Goal: Information Seeking & Learning: Learn about a topic

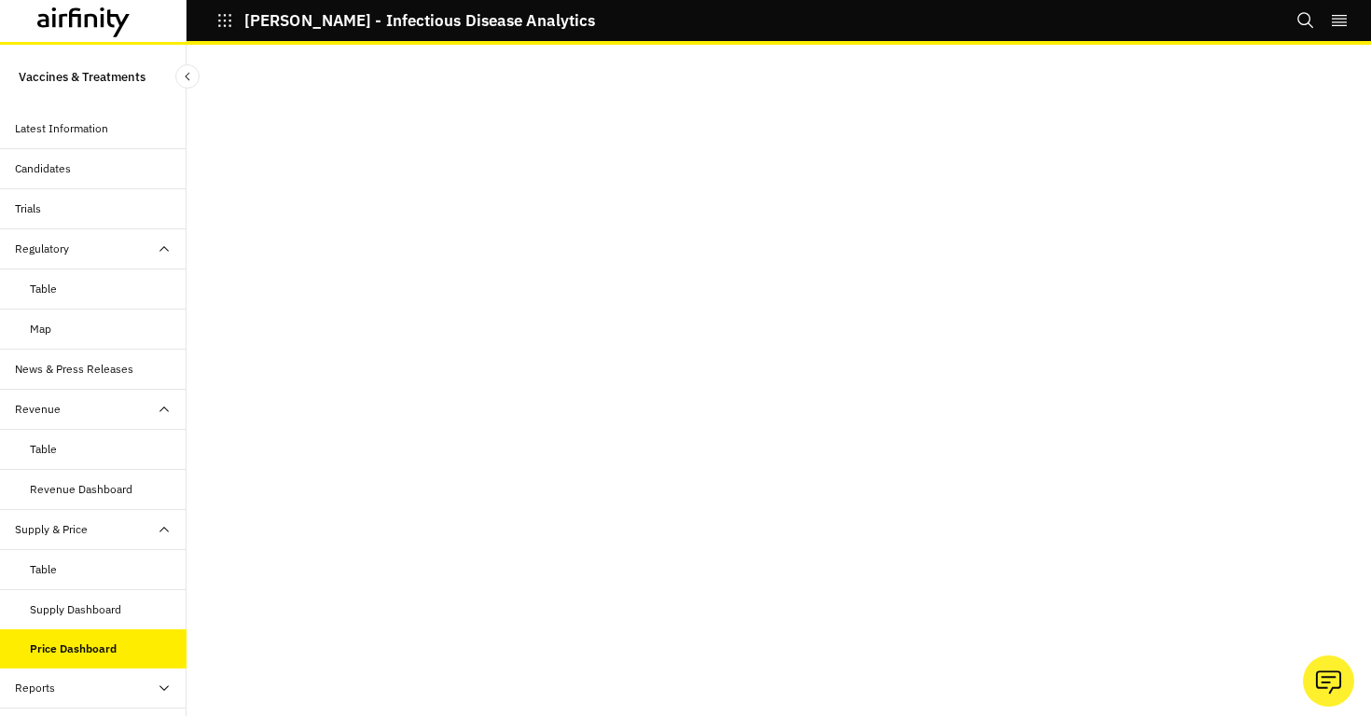
scroll to position [76, 0]
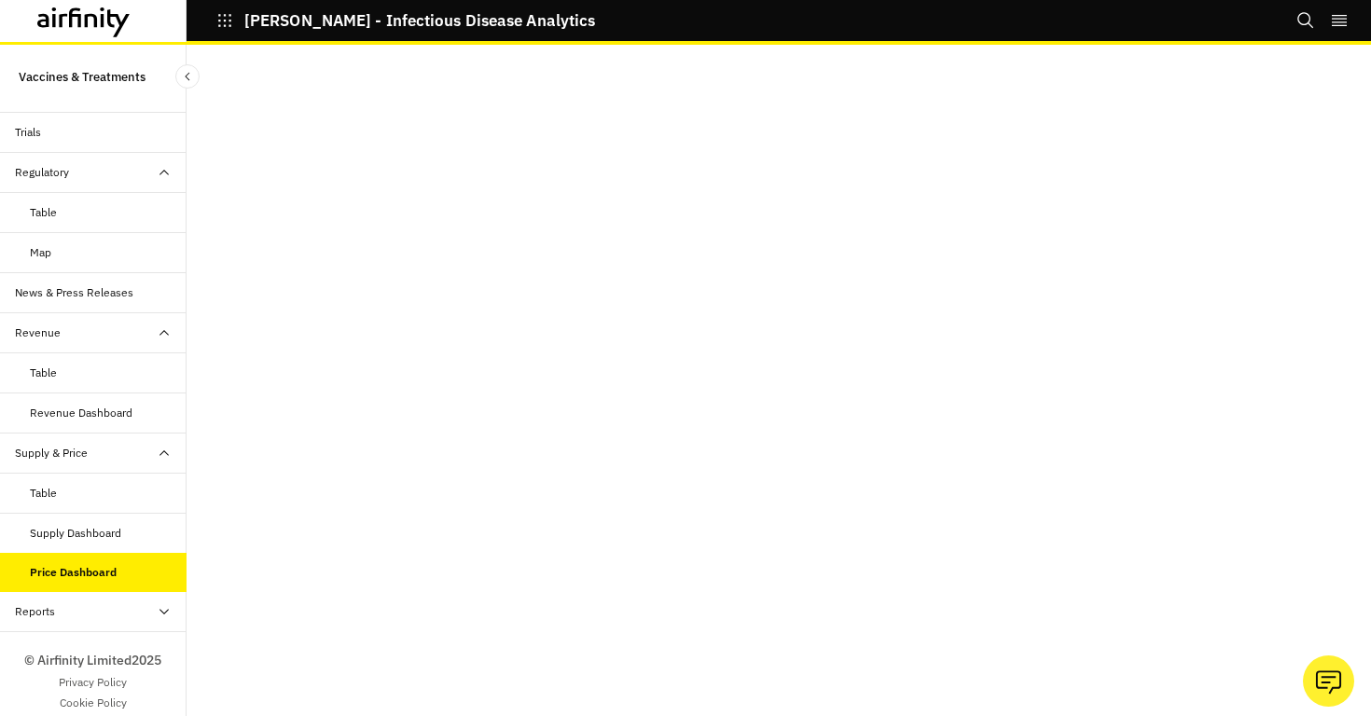
click at [1301, 25] on icon "Search" at bounding box center [1306, 20] width 19 height 19
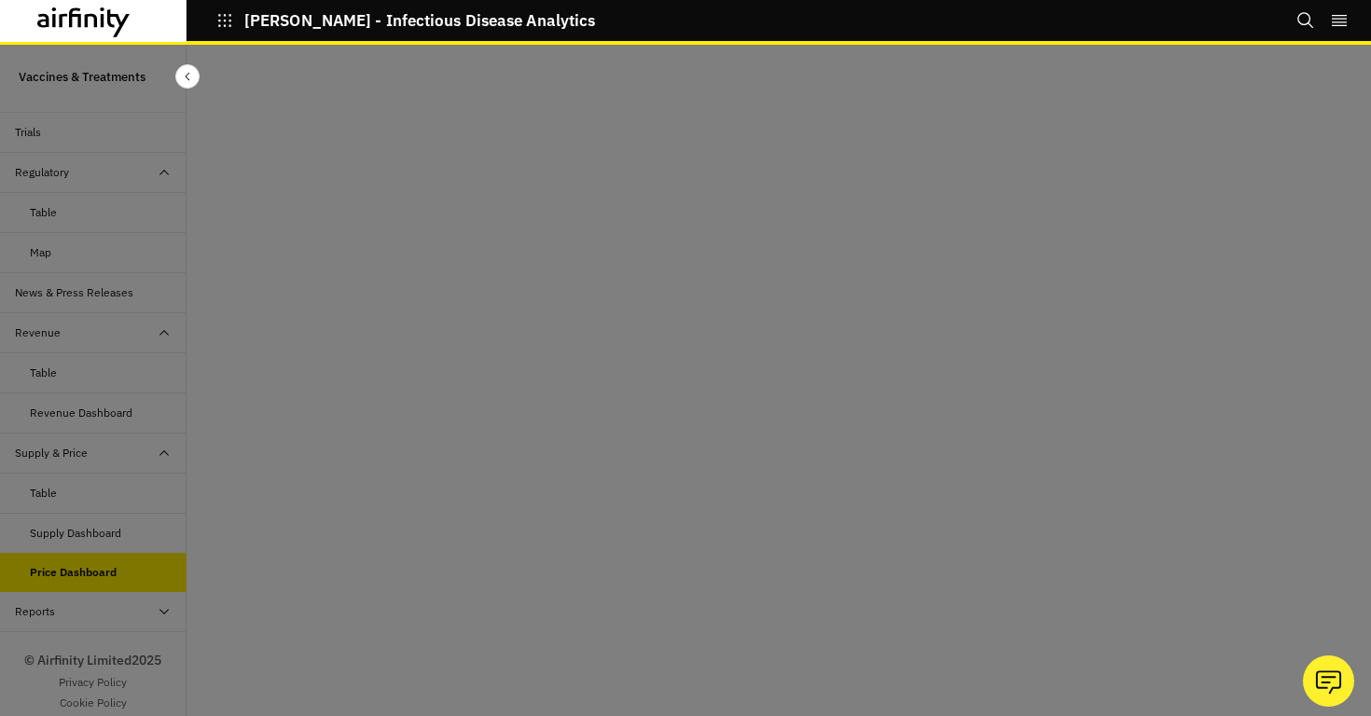
scroll to position [0, 0]
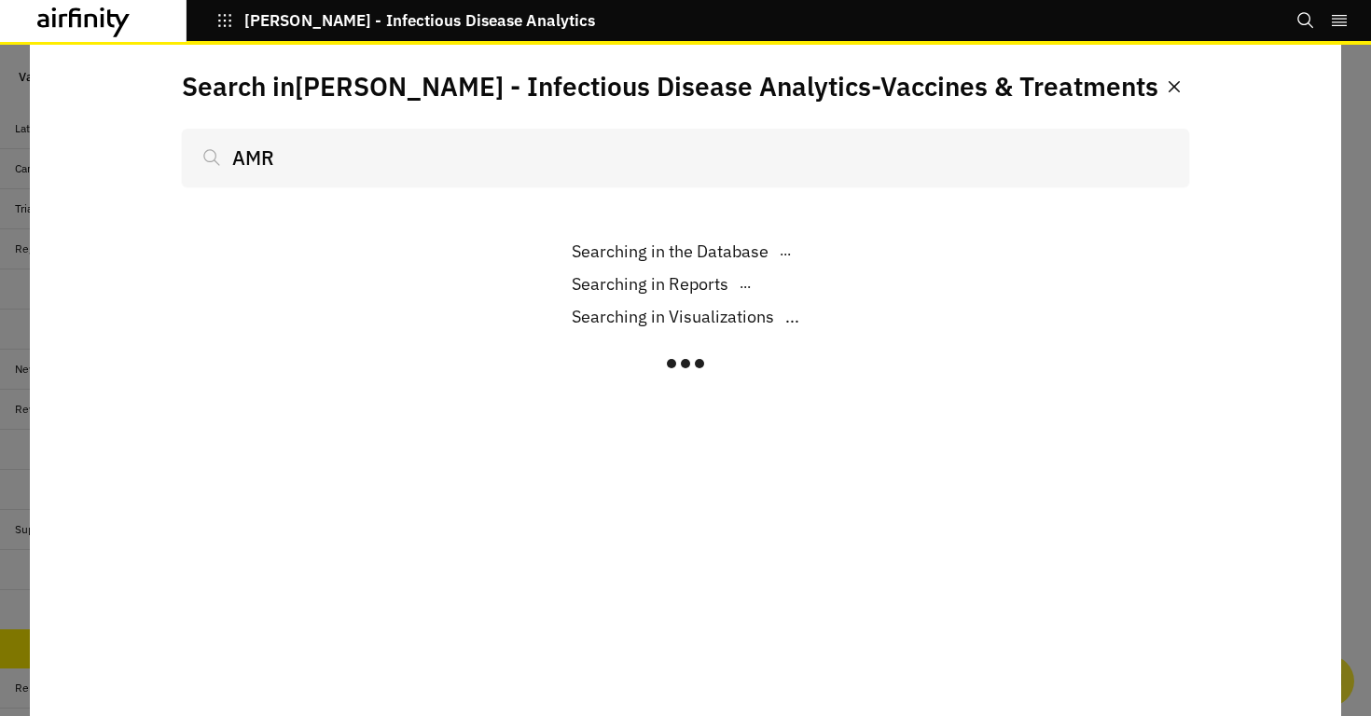
scroll to position [76, 0]
type input "AMR re"
type input "AMR repor"
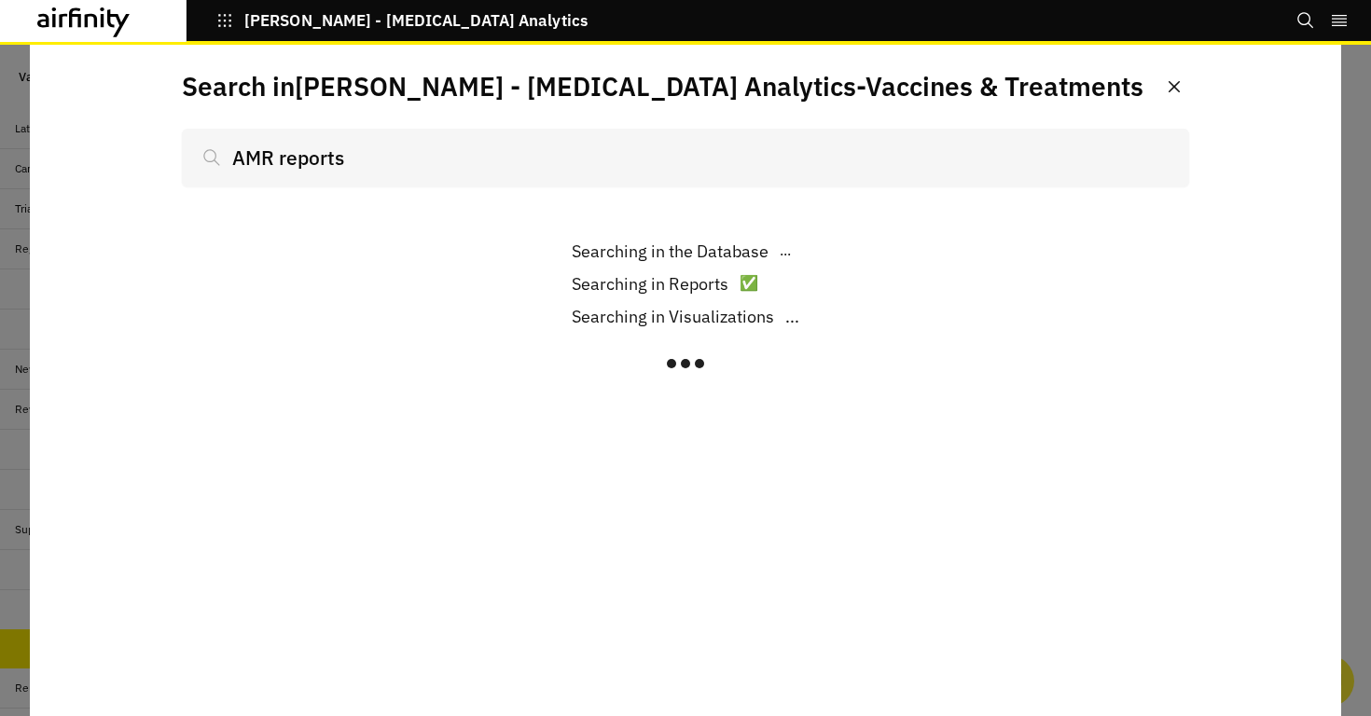
scroll to position [76, 0]
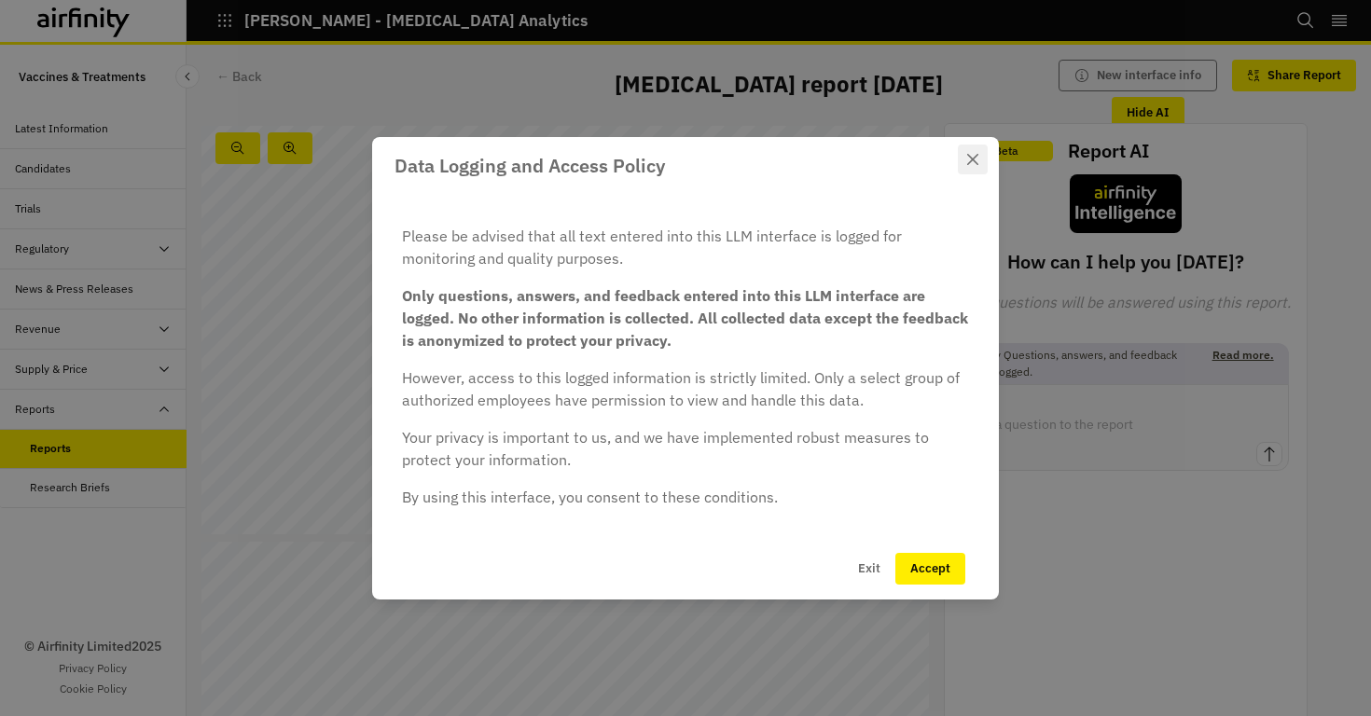
click at [980, 158] on button "Close" at bounding box center [973, 160] width 30 height 30
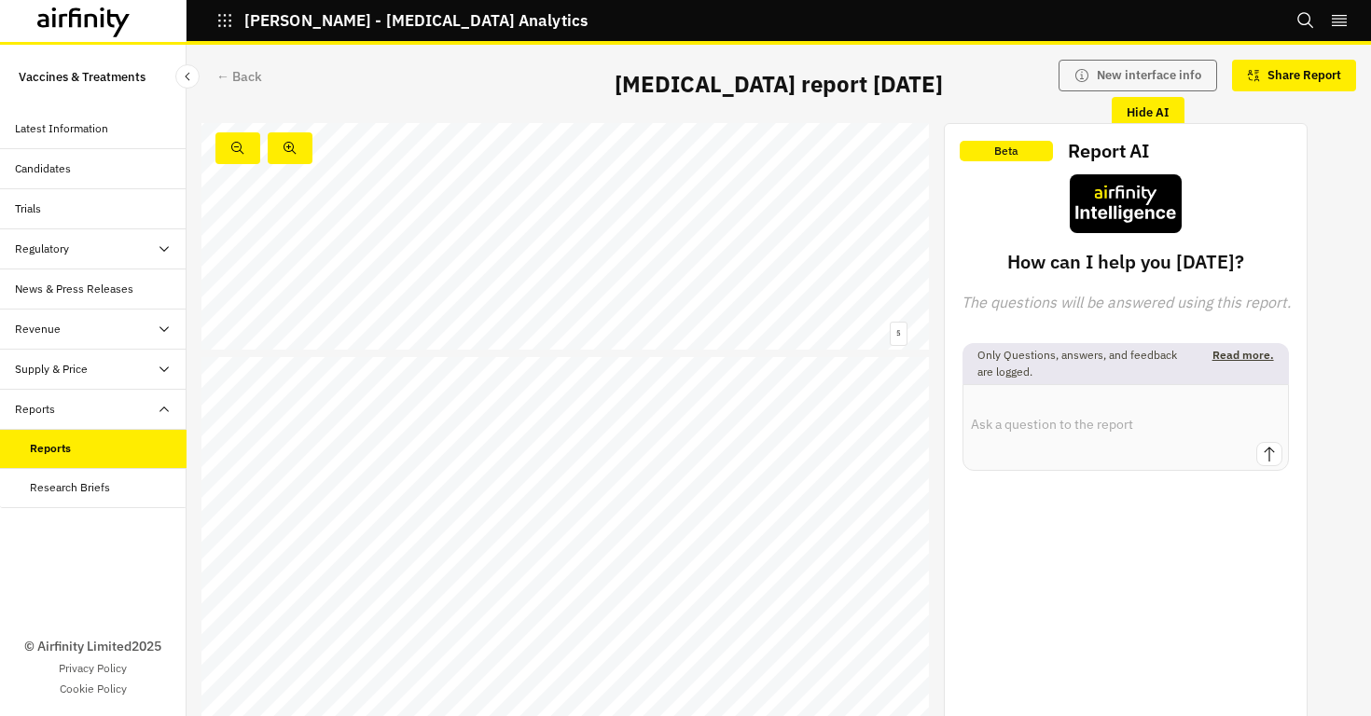
scroll to position [1876, 0]
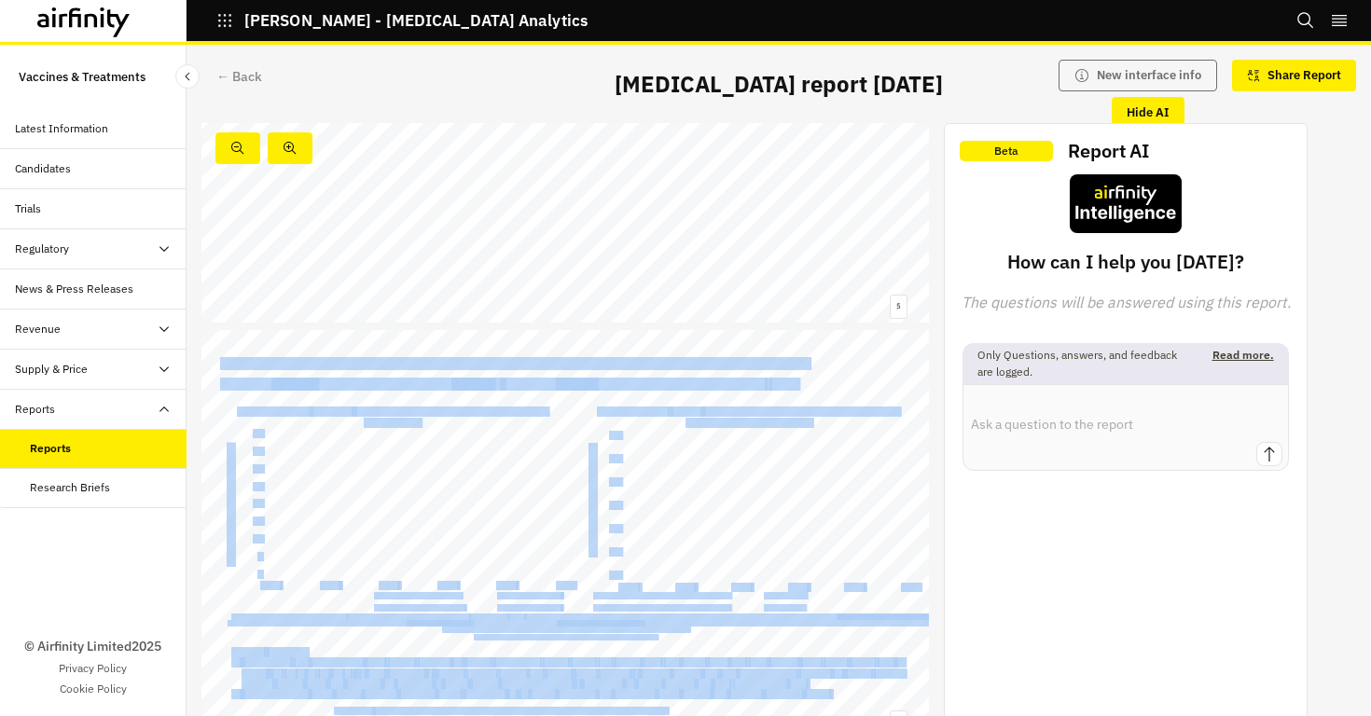
drag, startPoint x: 220, startPoint y: 360, endPoint x: 811, endPoint y: 365, distance: 590.5
click at [811, 365] on div "6 Data: CDC case and death data 2016 - 2021 Visualisation: Airfinity Invasive M…" at bounding box center [565, 534] width 728 height 409
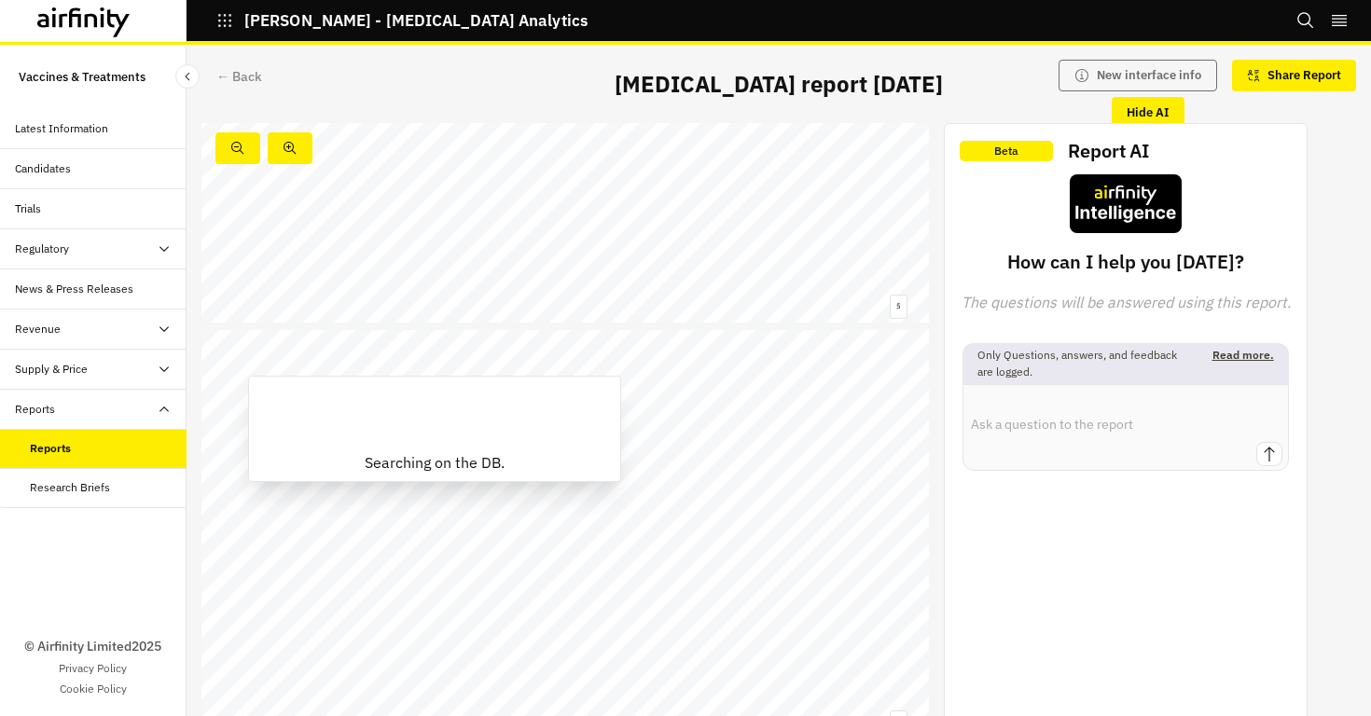
click at [811, 313] on div "Contents Summary Epidemiology → MRSA and MSSA estimates in the US → Strains in …" at bounding box center [565, 118] width 728 height 409
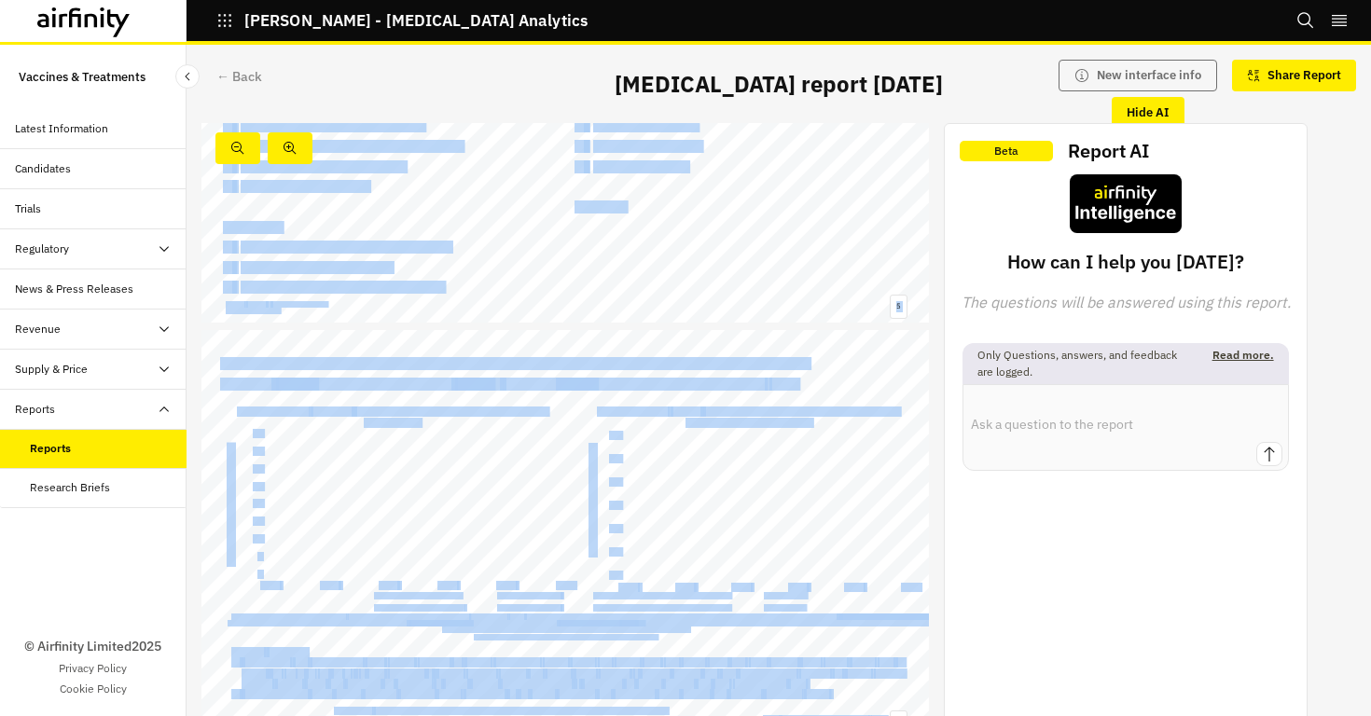
drag, startPoint x: 814, startPoint y: 367, endPoint x: 472, endPoint y: 325, distance: 344.9
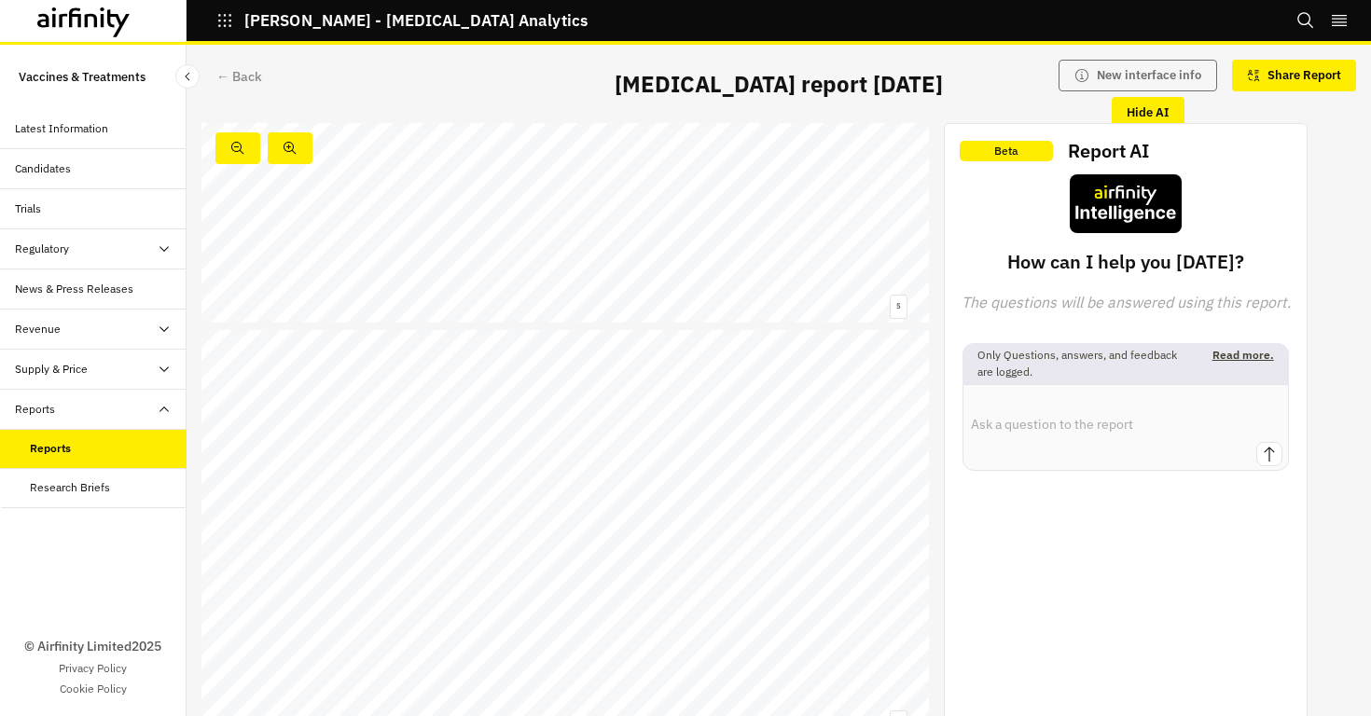
click at [311, 342] on div at bounding box center [565, 534] width 728 height 409
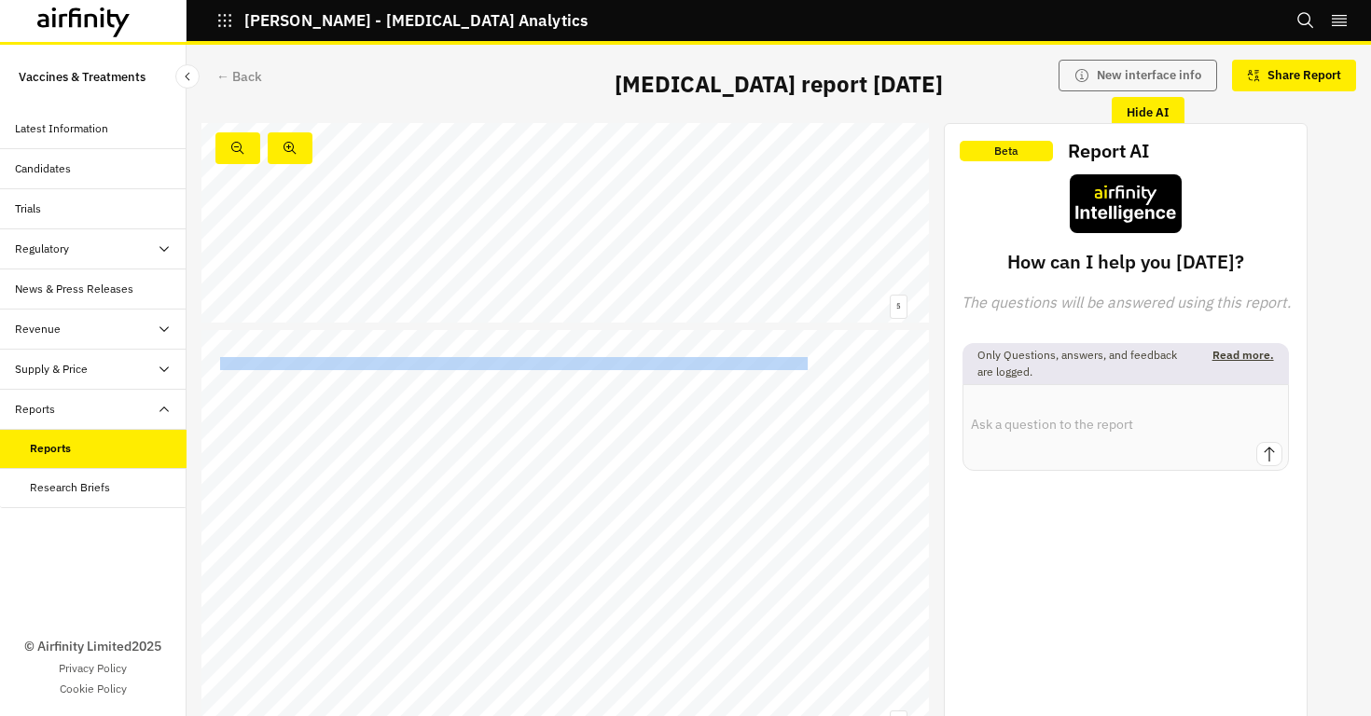
drag, startPoint x: 219, startPoint y: 360, endPoint x: 807, endPoint y: 361, distance: 587.7
click at [807, 361] on span "Invasive MSSA cases and deaths exceed MRSA, confirming it should be a target fo…" at bounding box center [514, 363] width 588 height 11
copy span "Invasive MSSA cases and deaths exceed MRSA, confirming it should be a target fo…"
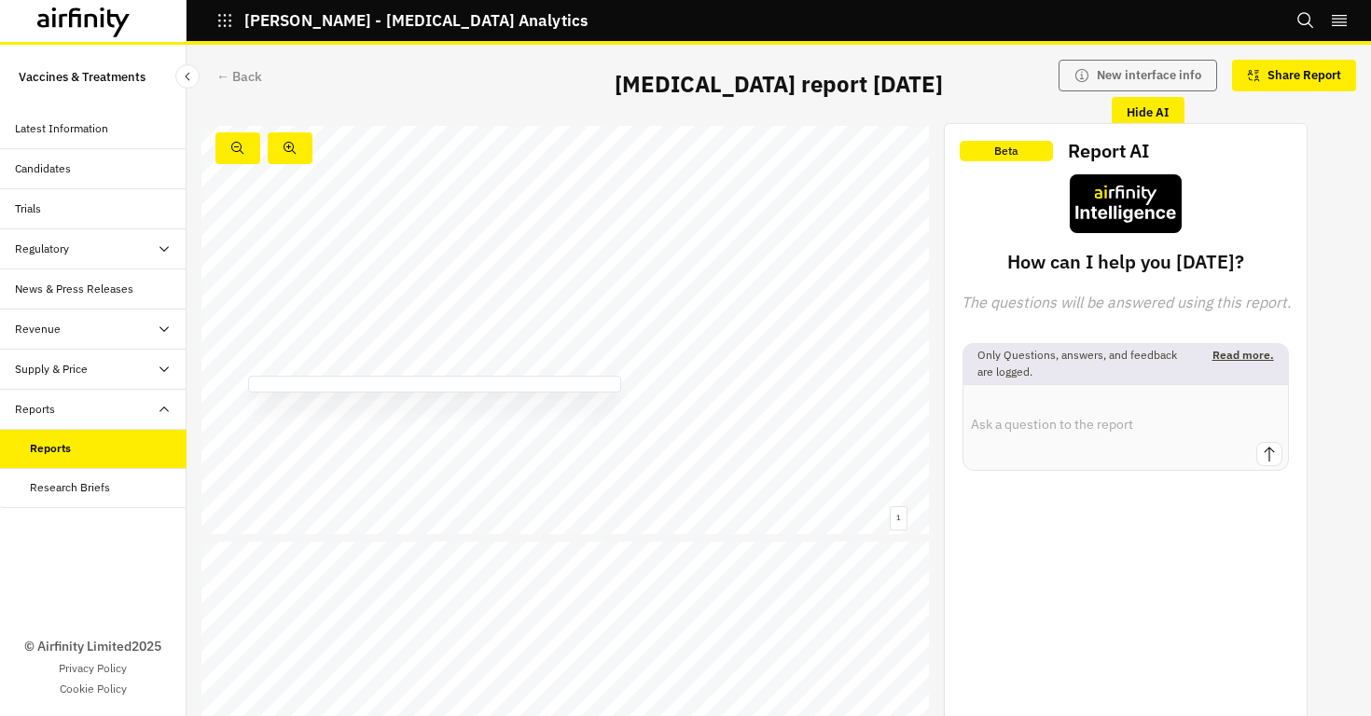
scroll to position [0, 0]
click at [545, 174] on div "Staphylococcus aureus report Serious bacterial infections and antibacterial res…" at bounding box center [565, 330] width 728 height 409
click at [802, 294] on div "Executive summary Resistance © 2025 Airfinity – Private & Co nfidential Last up…" at bounding box center [565, 310] width 728 height 409
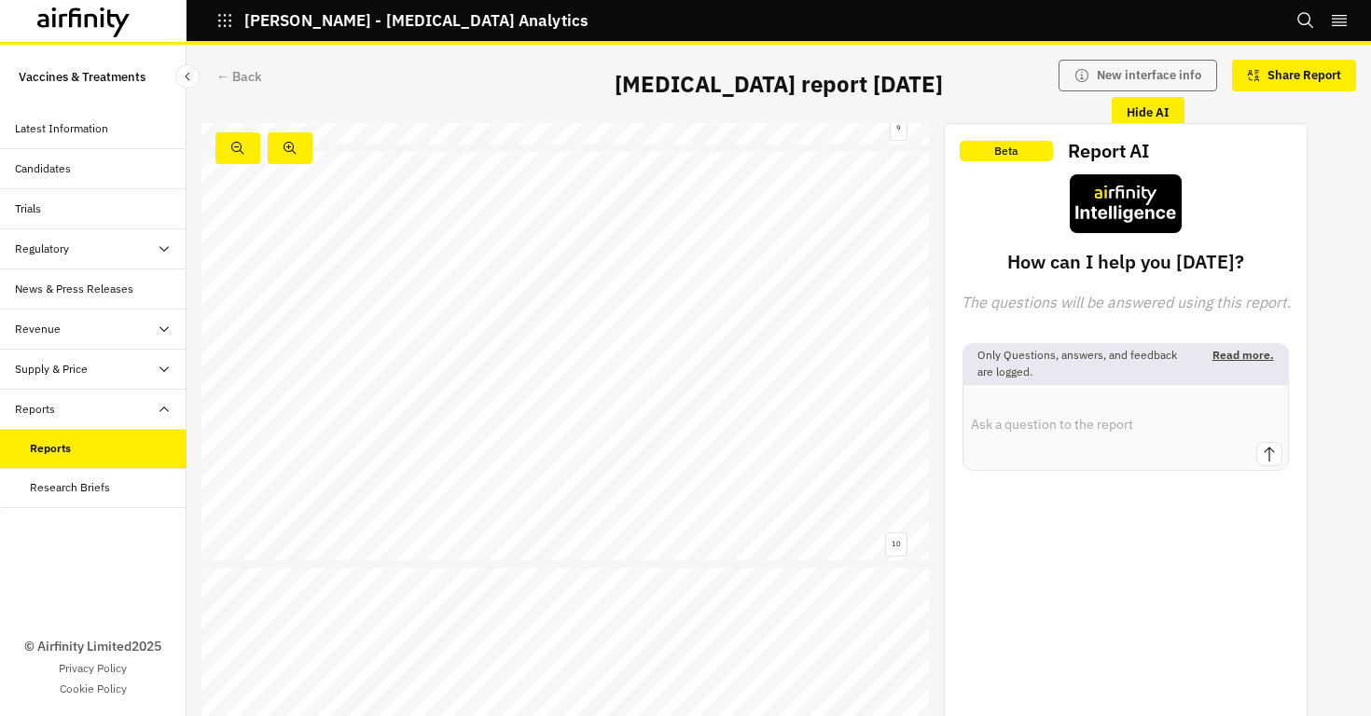
click at [1283, 78] on p "Share Report" at bounding box center [1305, 75] width 74 height 15
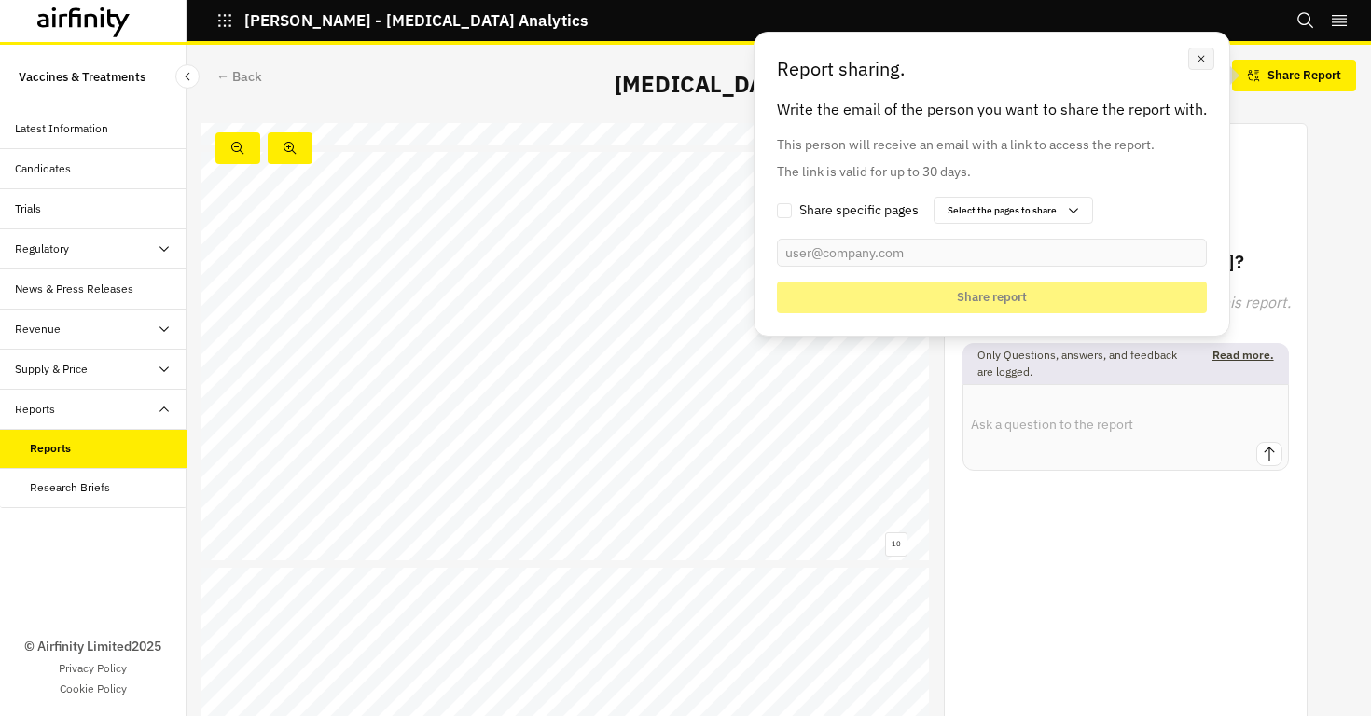
click at [1195, 57] on icon "button" at bounding box center [1201, 58] width 13 height 13
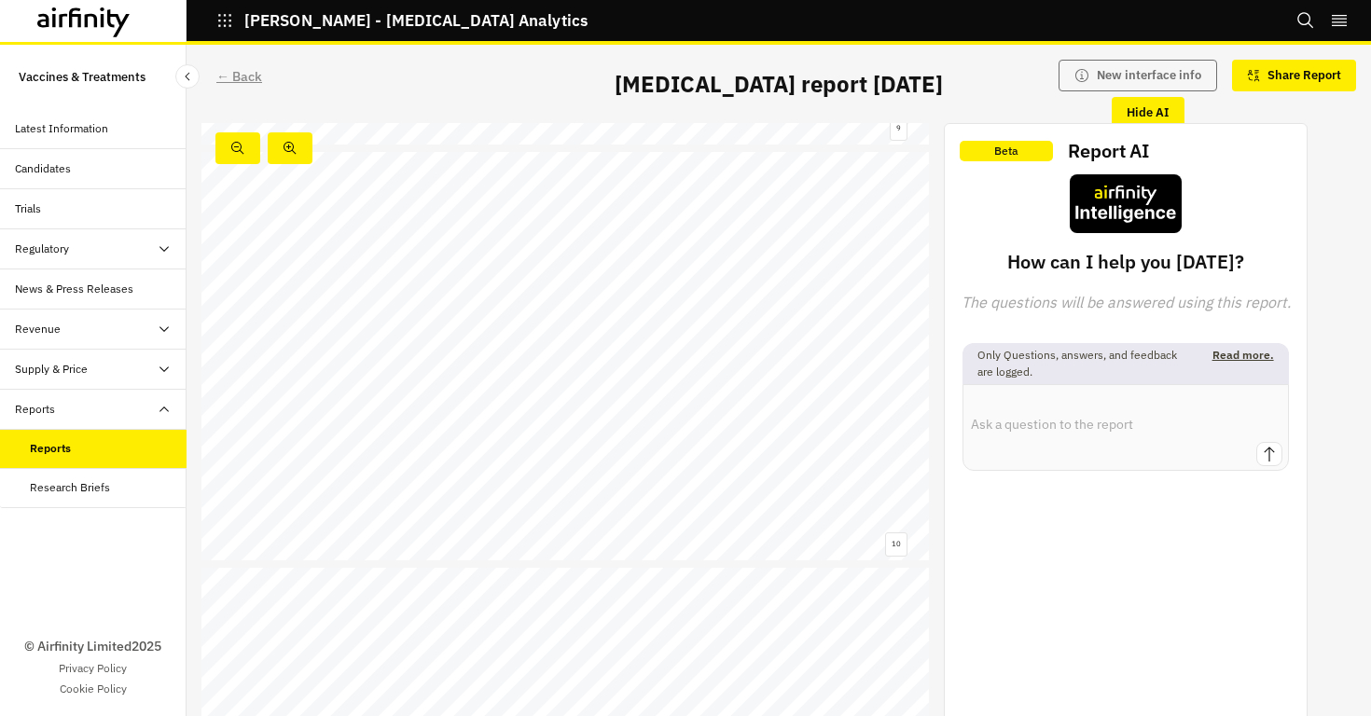
click at [225, 79] on div "← Back" at bounding box center [239, 77] width 46 height 20
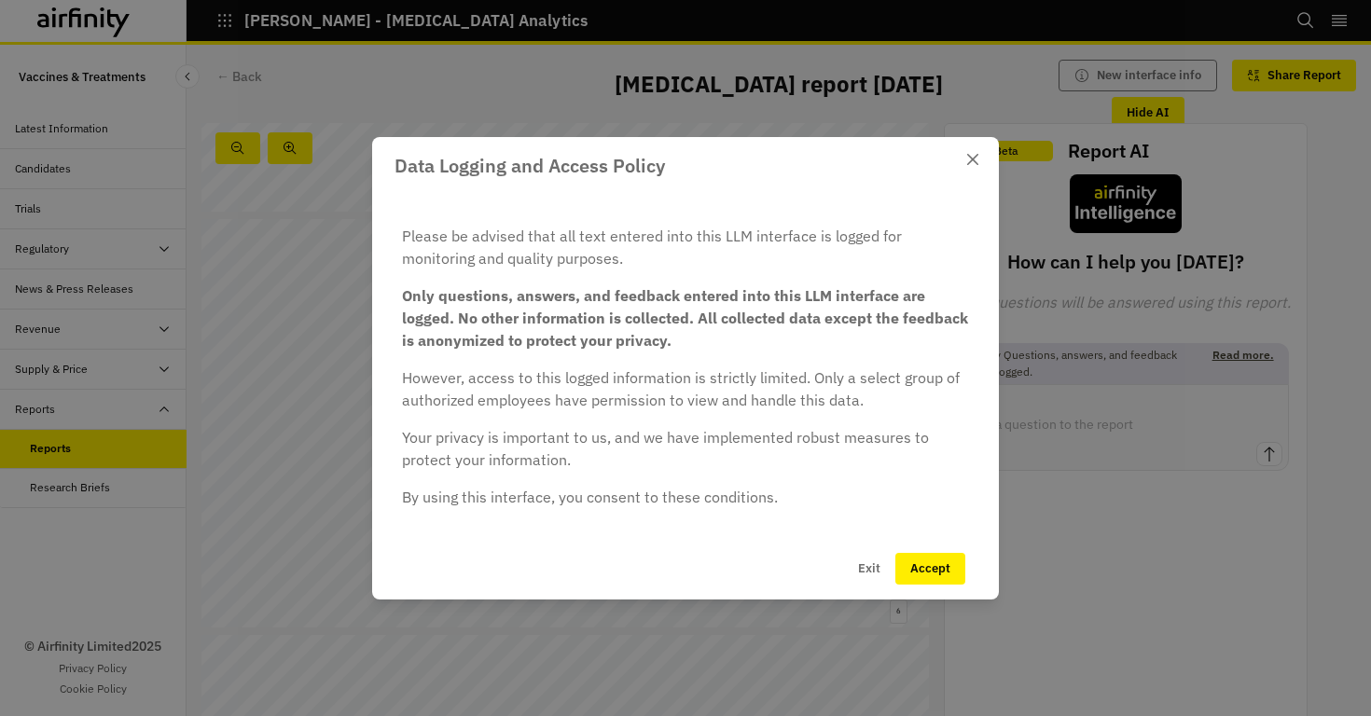
scroll to position [16, 0]
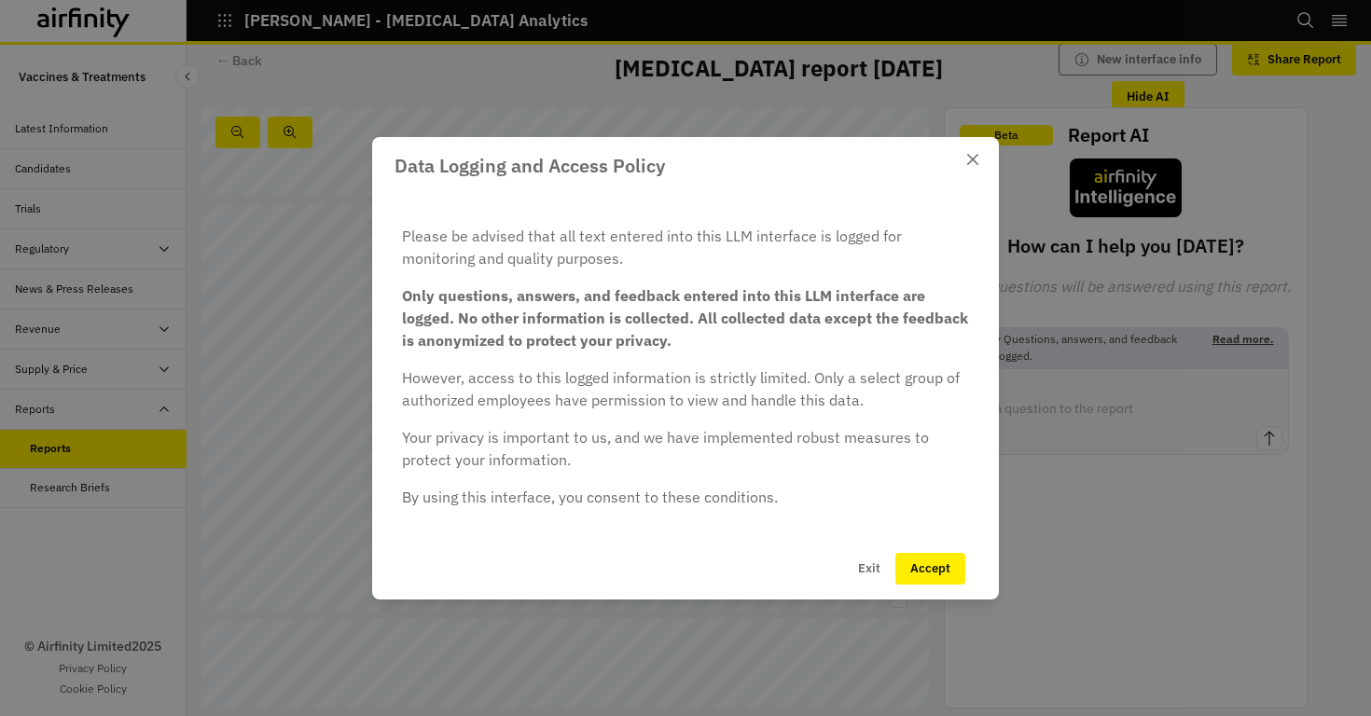
click at [924, 565] on button "Accept" at bounding box center [931, 569] width 70 height 32
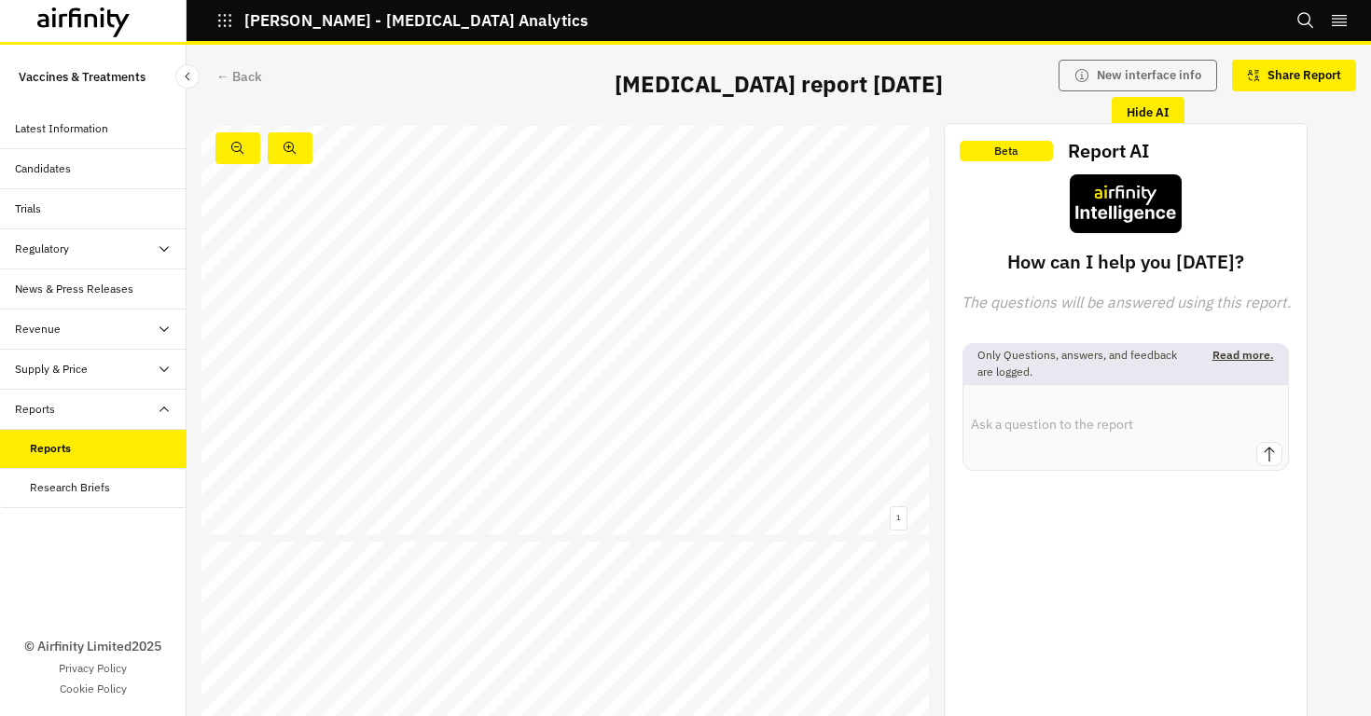
scroll to position [0, 0]
click at [225, 77] on div "← Back" at bounding box center [239, 77] width 46 height 20
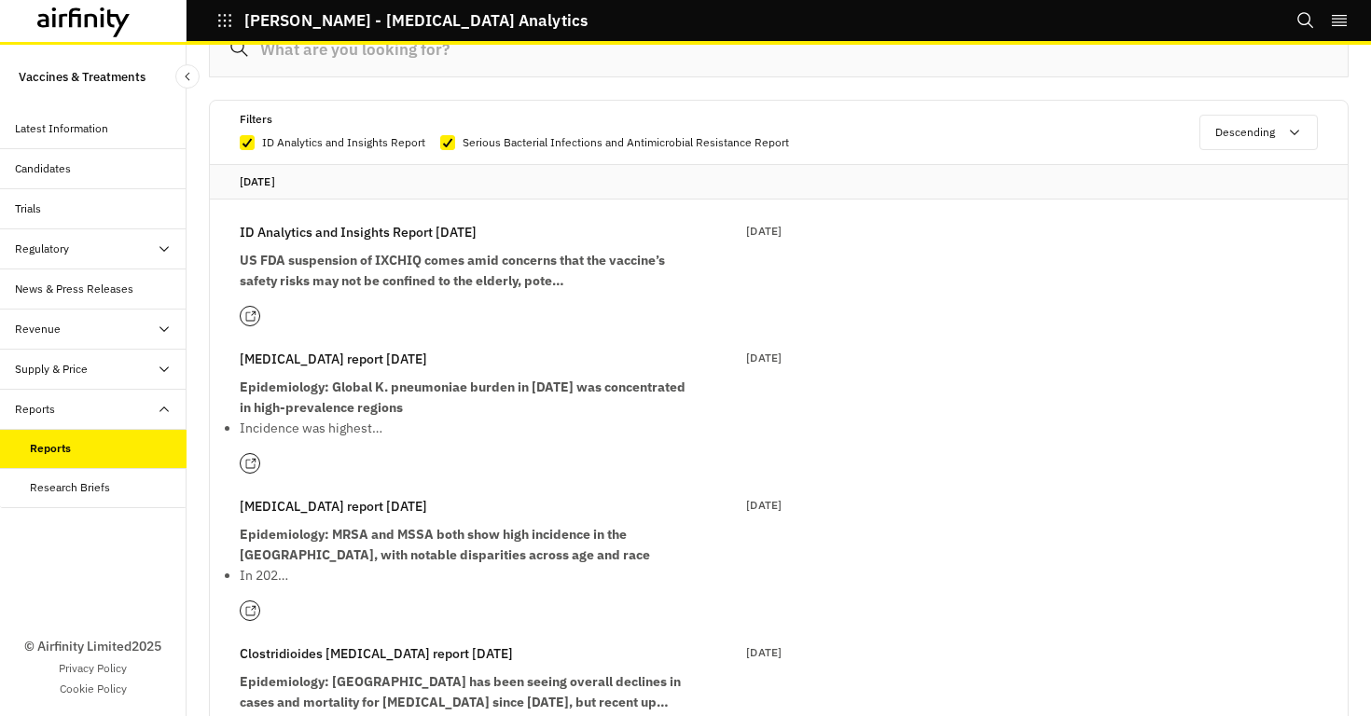
scroll to position [256, 0]
click at [245, 140] on icon at bounding box center [247, 141] width 11 height 9
click at [240, 142] on input "ID Analytics and Insights Report" at bounding box center [239, 142] width 1 height 1
checkbox input "false"
